Goal: Find contact information: Find contact information

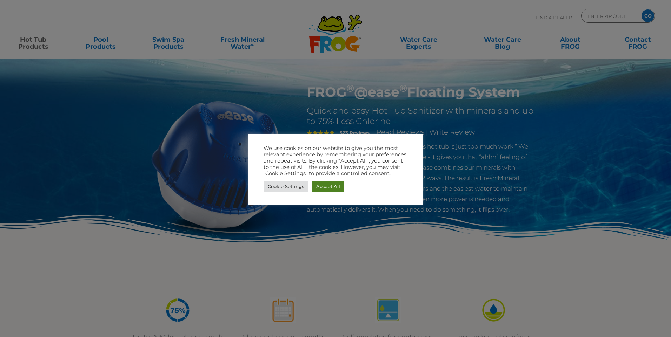
click at [324, 183] on link "Accept All" at bounding box center [328, 186] width 32 height 11
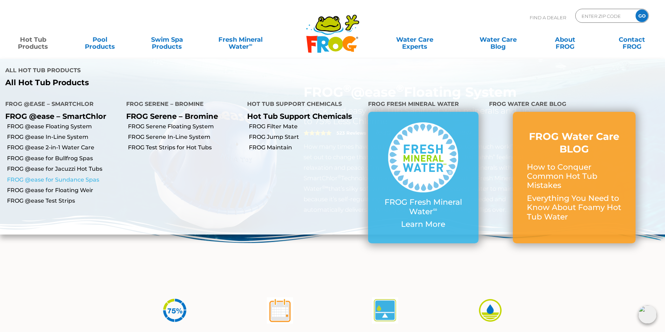
click at [37, 176] on link "FROG @ease for Sundance Spas" at bounding box center [64, 180] width 114 height 8
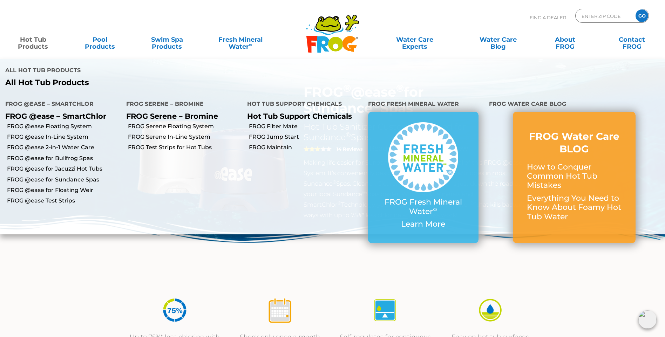
click at [31, 43] on link "Hot Tub Products" at bounding box center [33, 40] width 52 height 14
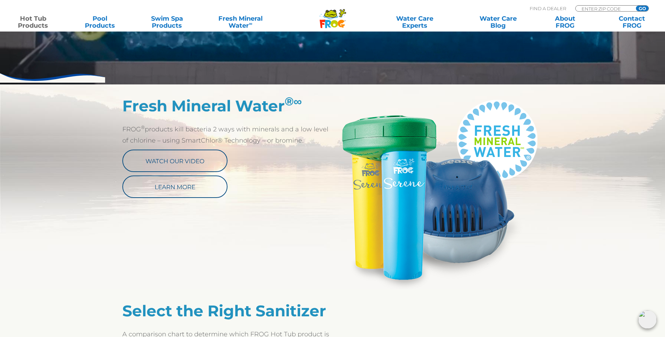
scroll to position [316, 0]
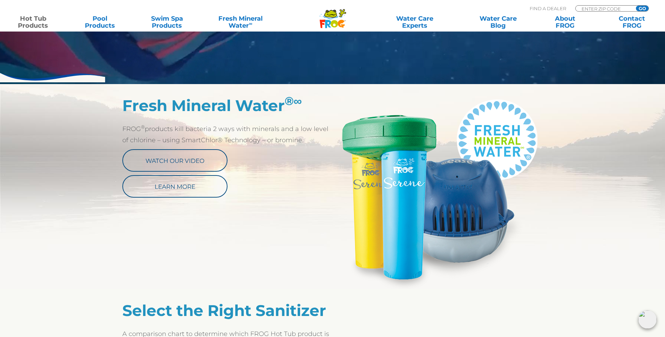
click at [471, 217] on img at bounding box center [438, 192] width 210 height 193
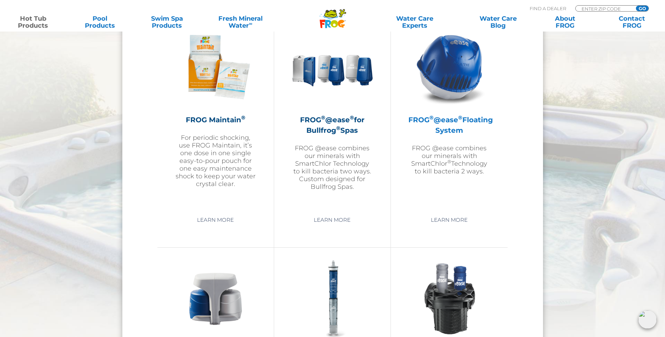
scroll to position [807, 0]
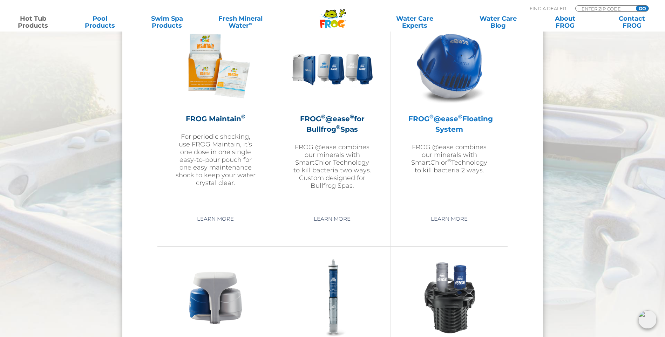
click at [457, 110] on div "FROG ® @ease ® Floating System FROG @ease combines our minerals with SmartChlor…" at bounding box center [450, 99] width 82 height 149
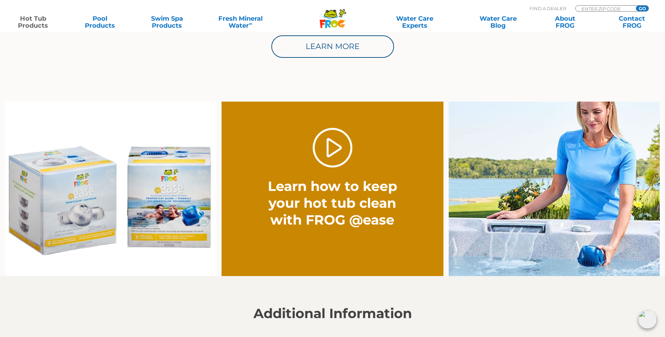
scroll to position [491, 0]
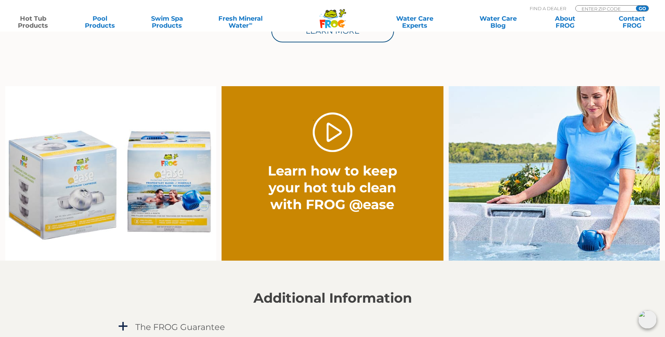
click at [77, 200] on img at bounding box center [110, 173] width 211 height 175
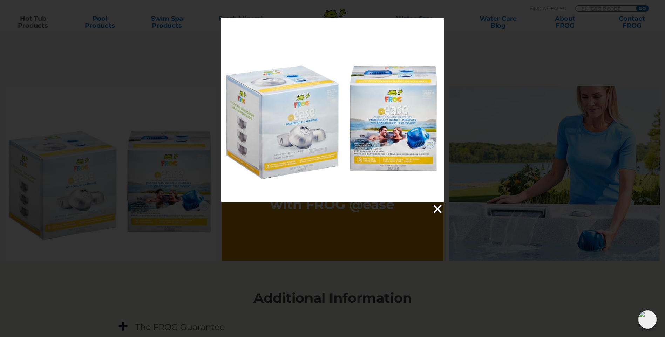
click at [435, 209] on link at bounding box center [437, 209] width 11 height 11
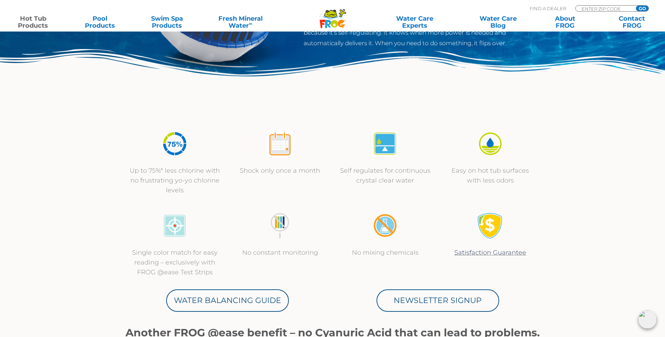
scroll to position [140, 0]
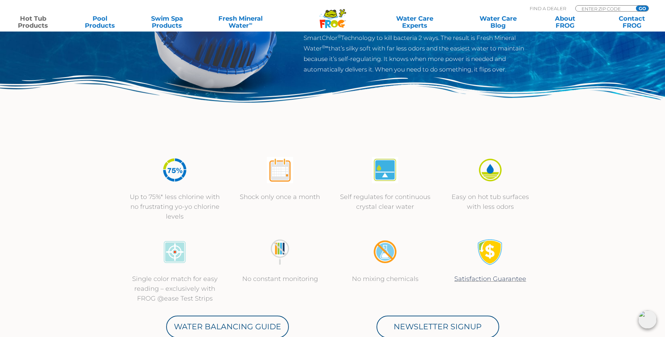
click at [174, 176] on img at bounding box center [175, 170] width 26 height 26
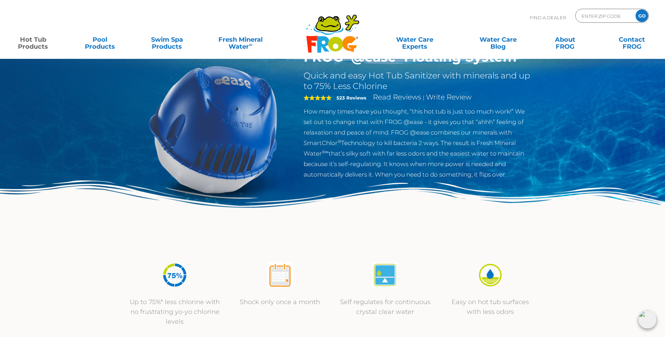
scroll to position [0, 0]
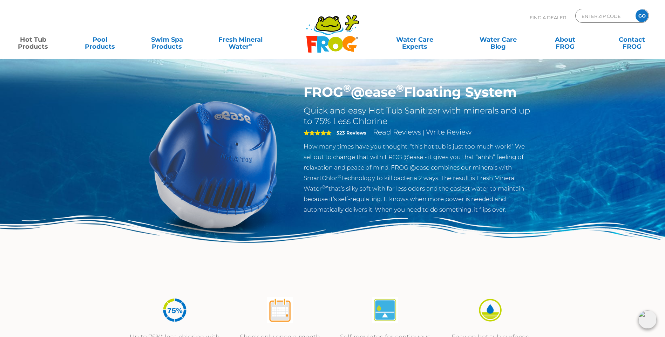
click at [362, 121] on h2 "Quick and easy Hot Tub Sanitizer with minerals and up to 75% Less Chlorine" at bounding box center [418, 116] width 229 height 21
click at [335, 93] on h1 "FROG ® @ease ® Floating System" at bounding box center [418, 92] width 229 height 16
click at [580, 15] on div "ENTER ZIP CODE GO" at bounding box center [613, 16] width 74 height 14
click at [592, 17] on input "Zip Code Form" at bounding box center [604, 16] width 47 height 10
type input "90240"
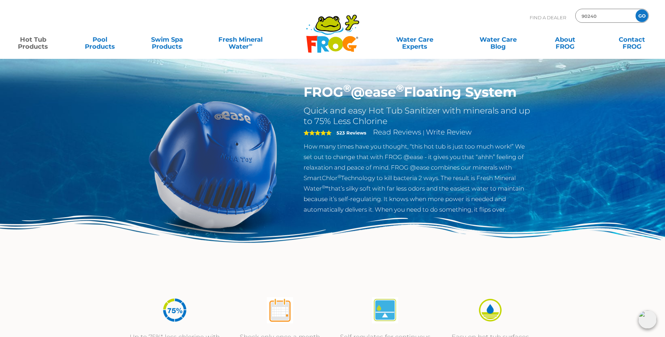
click at [640, 16] on input "GO" at bounding box center [642, 15] width 13 height 13
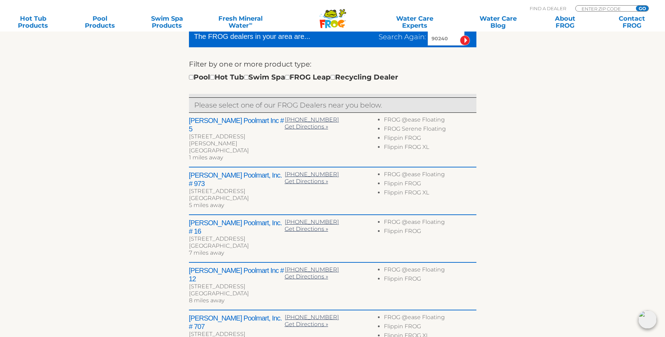
scroll to position [210, 0]
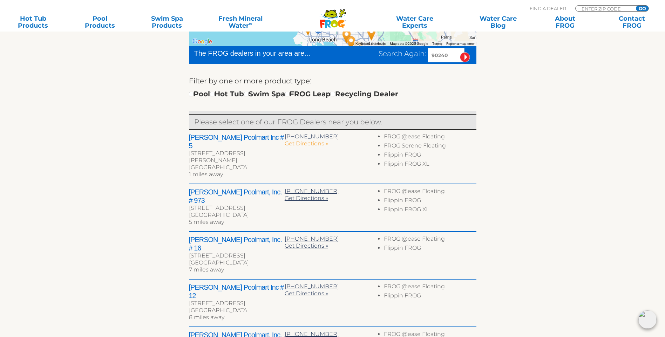
click at [297, 147] on span "Get Directions »" at bounding box center [306, 143] width 43 height 7
click at [215, 96] on input "checkbox" at bounding box center [212, 94] width 5 height 5
checkbox input "true"
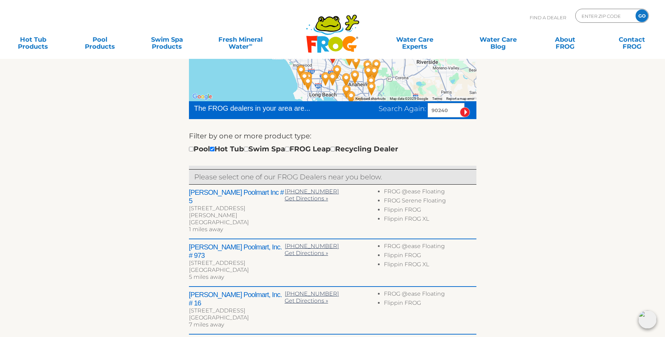
scroll to position [16, 0]
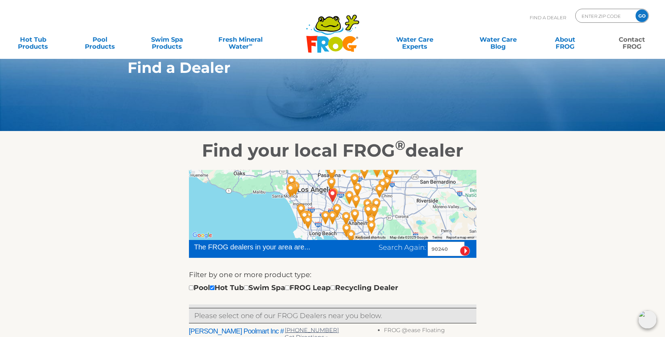
click at [628, 44] on link "Contact FROG" at bounding box center [632, 40] width 52 height 14
